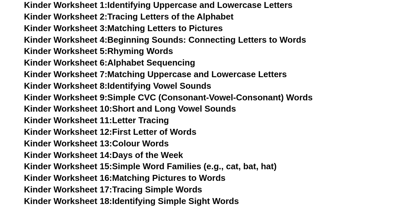
scroll to position [294, 0]
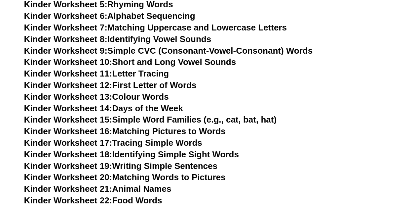
click at [380, 109] on h3 "Kinder Worksheet 14: Days of the Week" at bounding box center [209, 108] width 370 height 11
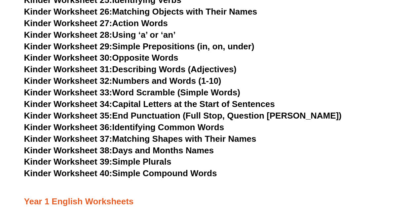
click at [360, 147] on h3 "Kinder Worksheet 38: Days and Months Names" at bounding box center [209, 149] width 370 height 11
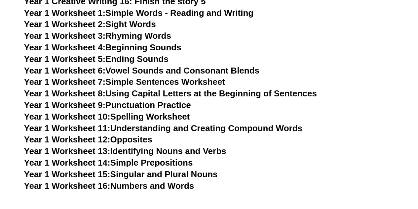
scroll to position [1140, 0]
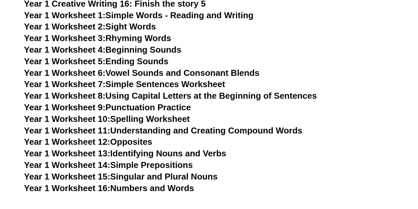
click at [177, 118] on link "Year 1 Worksheet 10: Spelling Worksheet" at bounding box center [107, 119] width 166 height 10
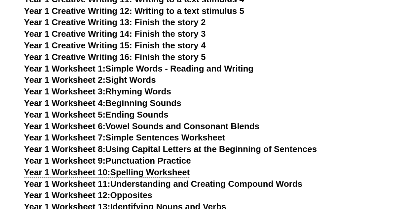
scroll to position [1081, 0]
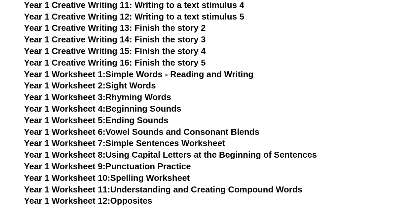
click at [155, 95] on link "Year 1 Worksheet 3: Rhyming Words" at bounding box center [97, 97] width 147 height 10
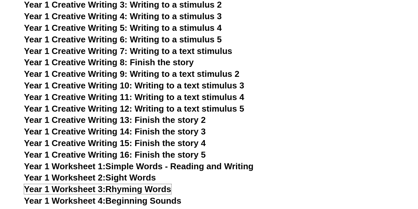
scroll to position [988, 0]
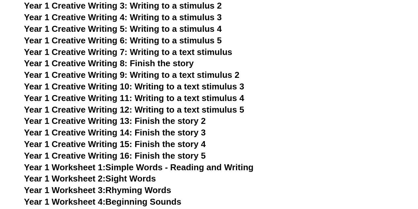
click at [183, 121] on span "Year 1 Creative Writing 13: Finish the story 2" at bounding box center [115, 121] width 182 height 10
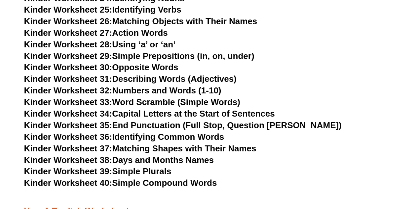
scroll to position [519, 0]
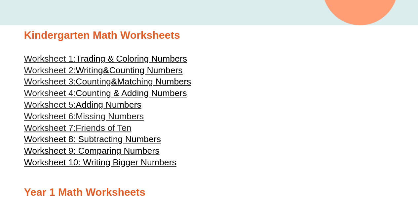
scroll to position [224, 0]
